Goal: Information Seeking & Learning: Learn about a topic

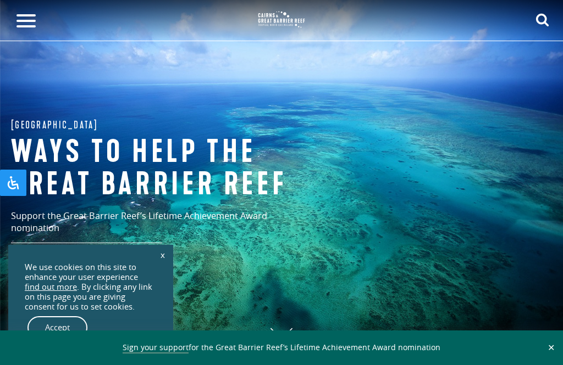
click at [547, 16] on icon "submit" at bounding box center [542, 20] width 14 height 14
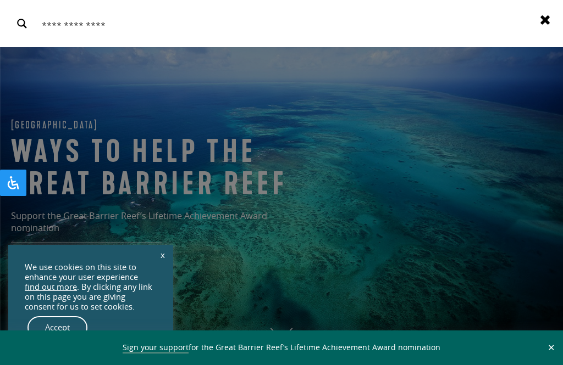
click at [529, 20] on input "Search input" at bounding box center [284, 23] width 491 height 23
click at [542, 10] on div "Search Results for {phrase} ( {results_count} of {results_count_total} ) Displa…" at bounding box center [281, 23] width 563 height 47
click at [544, 15] on icon at bounding box center [545, 20] width 14 height 14
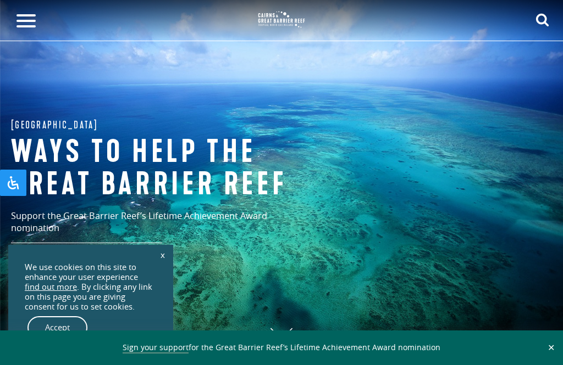
click at [536, 23] on icon "submit" at bounding box center [542, 20] width 14 height 14
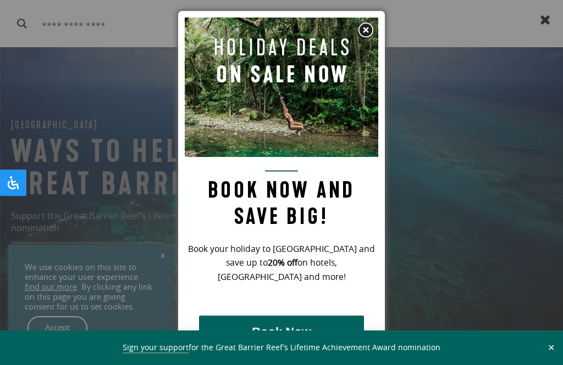
click at [549, 15] on div at bounding box center [281, 182] width 563 height 365
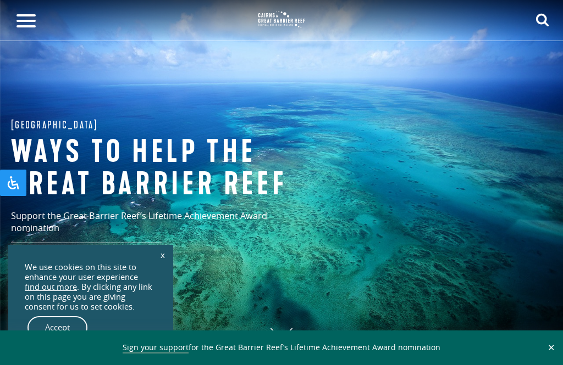
click at [155, 186] on h1 "Ways to help the great barrier reef" at bounding box center [165, 168] width 308 height 65
click at [165, 193] on h1 "Ways to help the great barrier reef" at bounding box center [165, 168] width 308 height 65
click at [165, 197] on h1 "Ways to help the great barrier reef" at bounding box center [165, 168] width 308 height 65
click at [161, 201] on h1 "Ways to help the great barrier reef" at bounding box center [165, 168] width 308 height 65
click at [170, 201] on h1 "Ways to help the great barrier reef" at bounding box center [165, 168] width 308 height 65
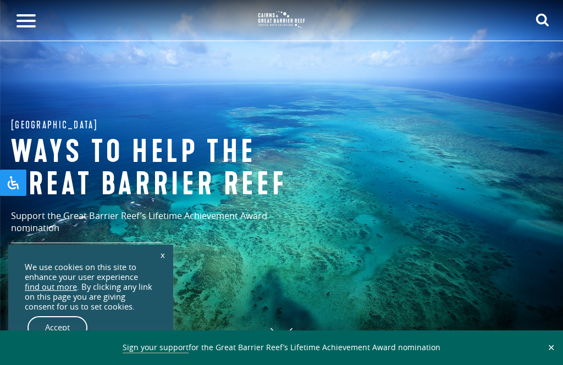
click at [179, 201] on h1 "Ways to help the great barrier reef" at bounding box center [165, 168] width 308 height 65
click at [529, 16] on div "Menu Where To Go [PERSON_NAME][GEOGRAPHIC_DATA] & [GEOGRAPHIC_DATA] [GEOGRAPHIC…" at bounding box center [281, 20] width 563 height 41
click at [528, 17] on div "Menu Where To Go [PERSON_NAME][GEOGRAPHIC_DATA] & [GEOGRAPHIC_DATA] [GEOGRAPHIC…" at bounding box center [281, 20] width 563 height 41
click at [536, 23] on icon "submit" at bounding box center [542, 20] width 14 height 14
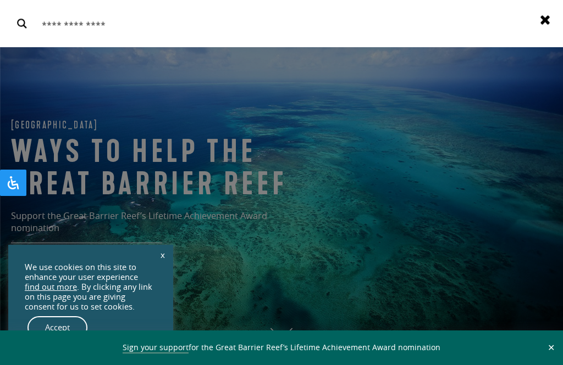
click at [541, 23] on use at bounding box center [544, 19] width 9 height 9
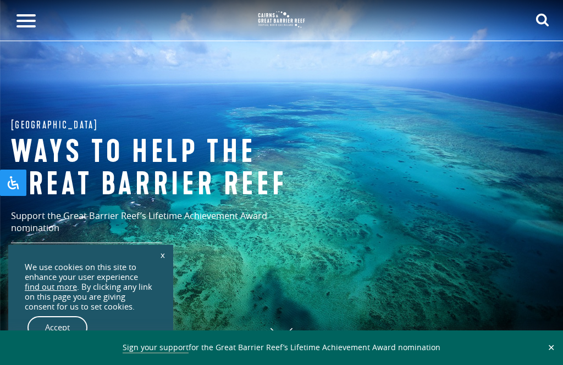
click at [544, 23] on use "submit" at bounding box center [542, 20] width 13 height 13
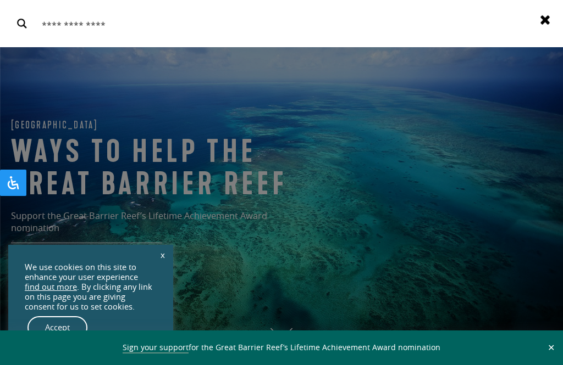
click at [528, 26] on input "Search input" at bounding box center [284, 23] width 491 height 23
click at [528, 27] on input "Search input" at bounding box center [284, 23] width 491 height 23
